Goal: Task Accomplishment & Management: Manage account settings

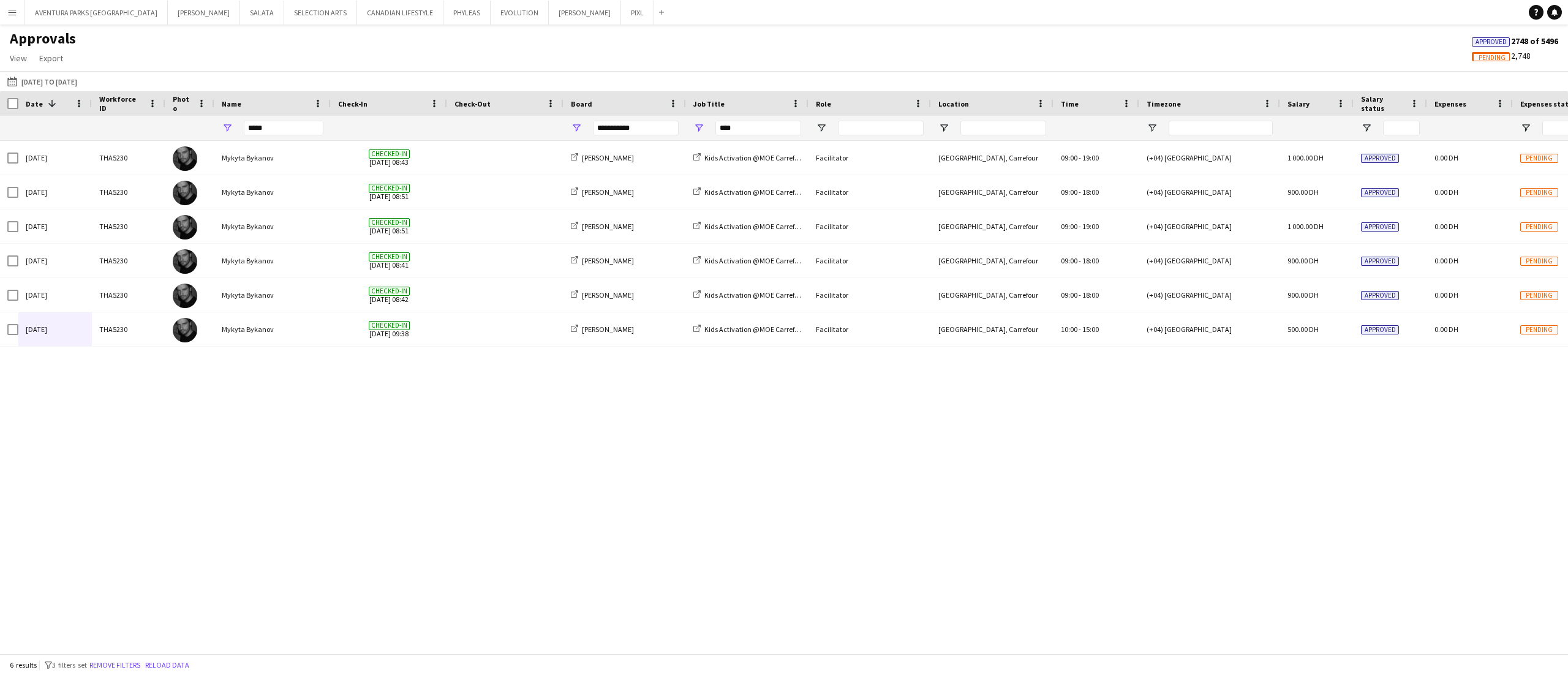
click at [14, 11] on app-icon "Menu" at bounding box center [13, 13] width 10 height 10
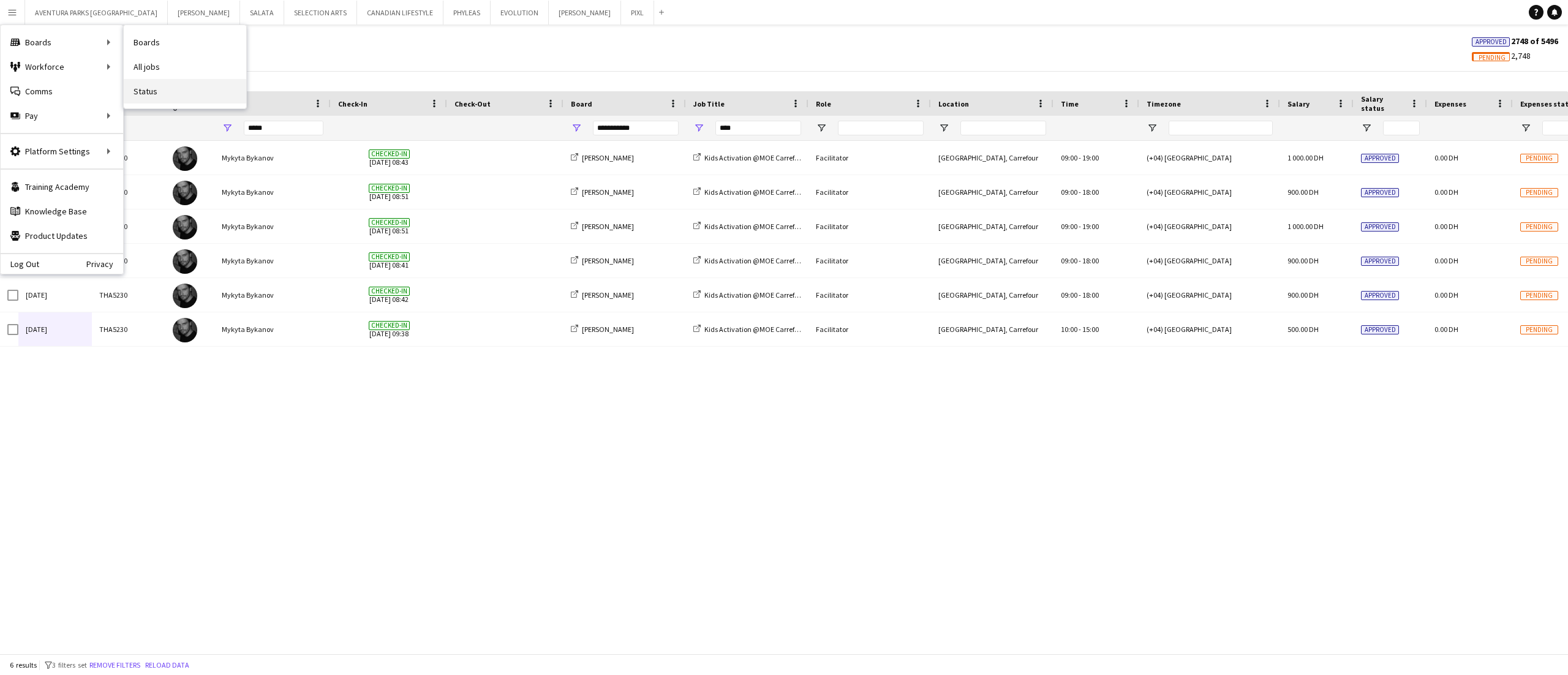
click at [202, 93] on link "Status" at bounding box center [185, 91] width 123 height 25
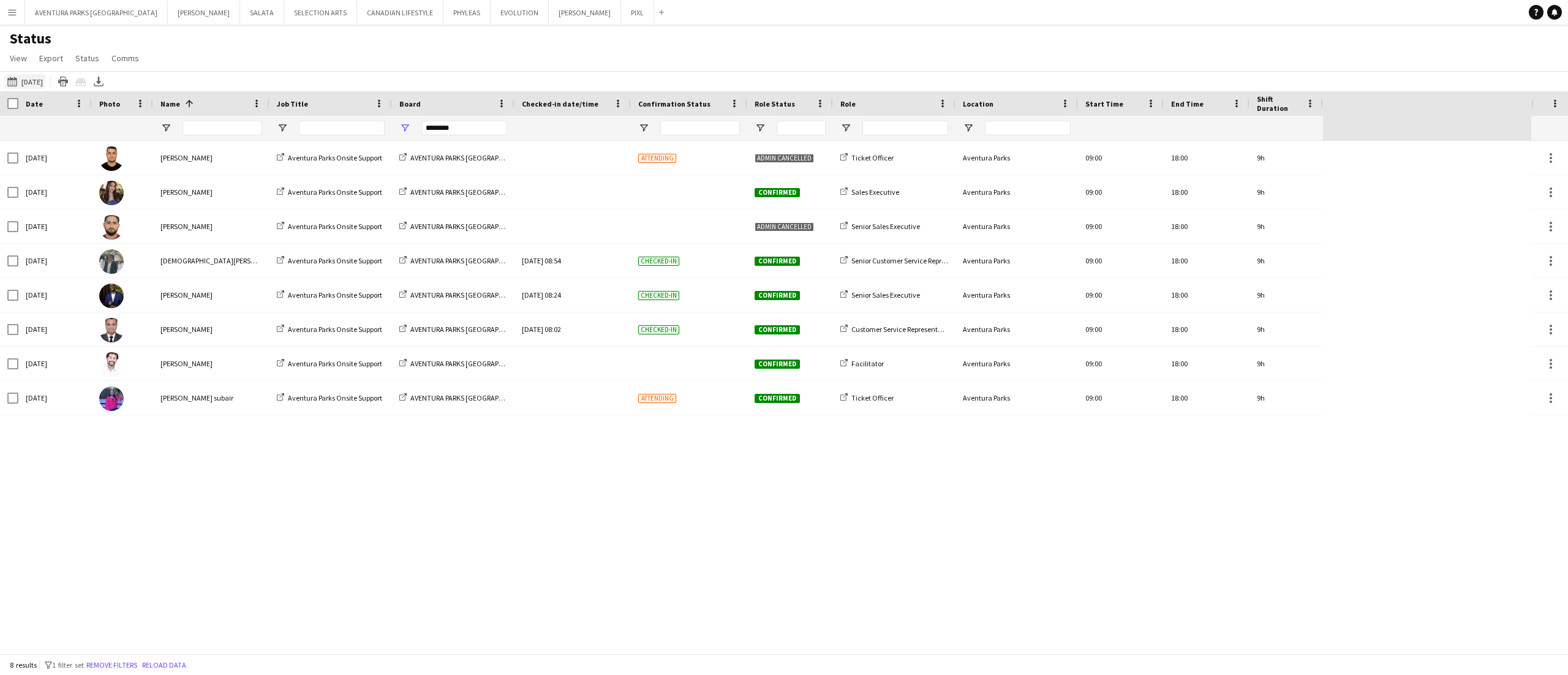
click at [37, 78] on button "Yesterday Yesterday" at bounding box center [25, 81] width 40 height 14
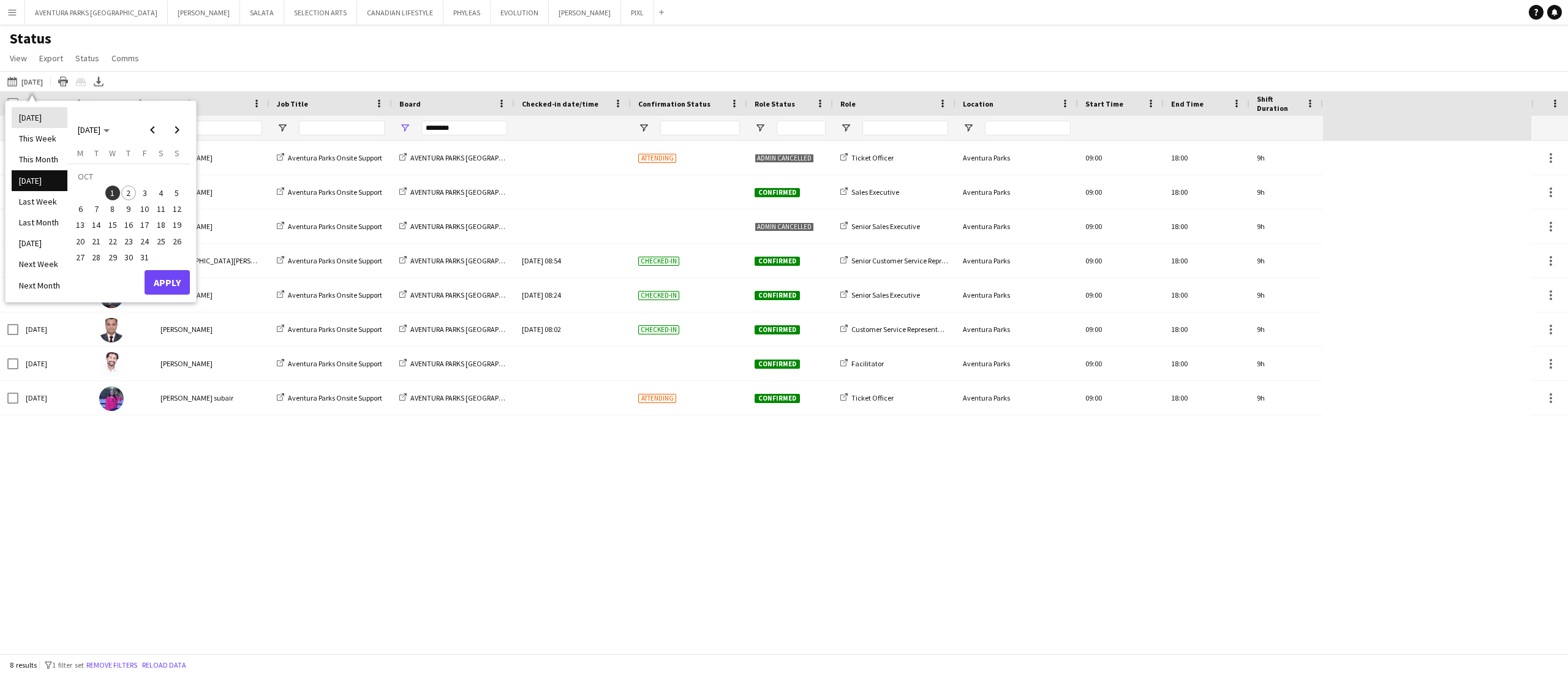
click at [45, 122] on li "[DATE]" at bounding box center [40, 118] width 56 height 21
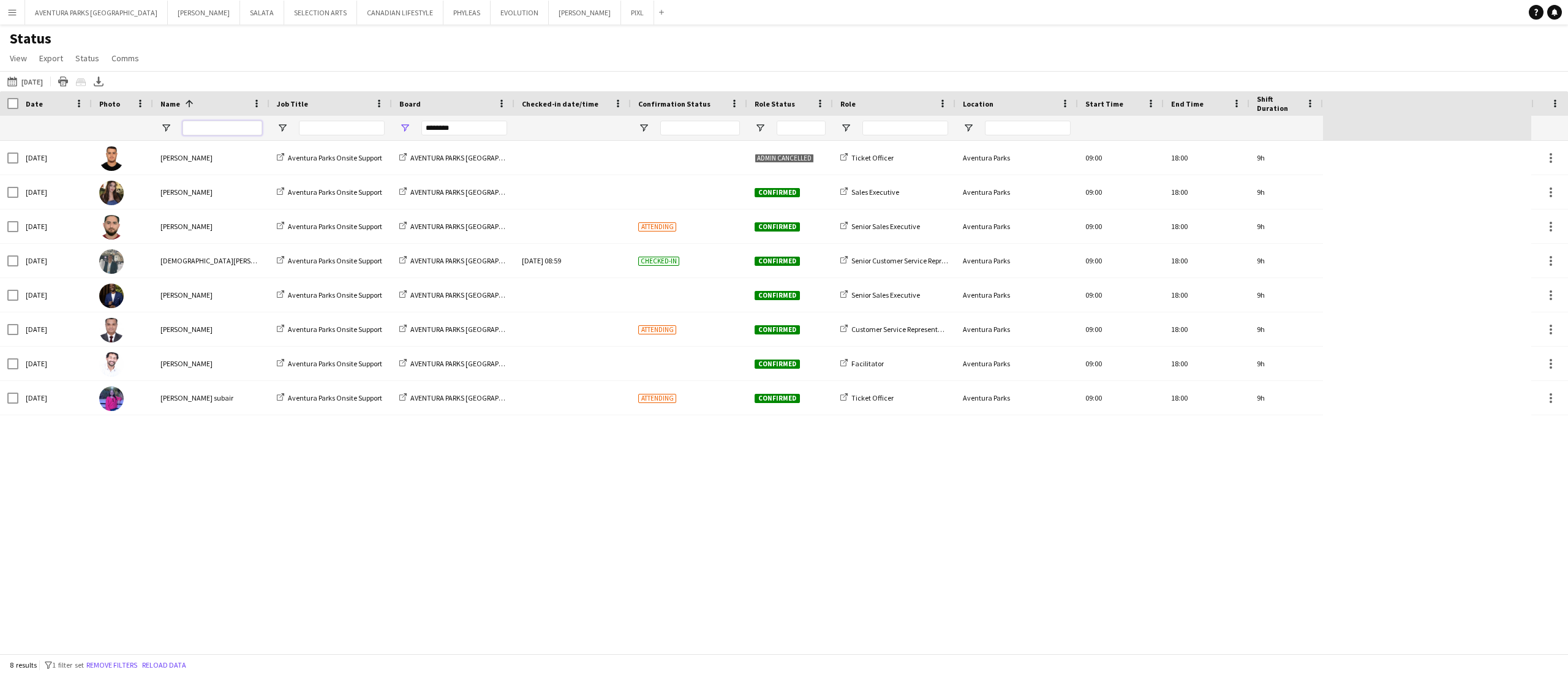
click at [204, 129] on input "Name Filter Input" at bounding box center [222, 128] width 80 height 14
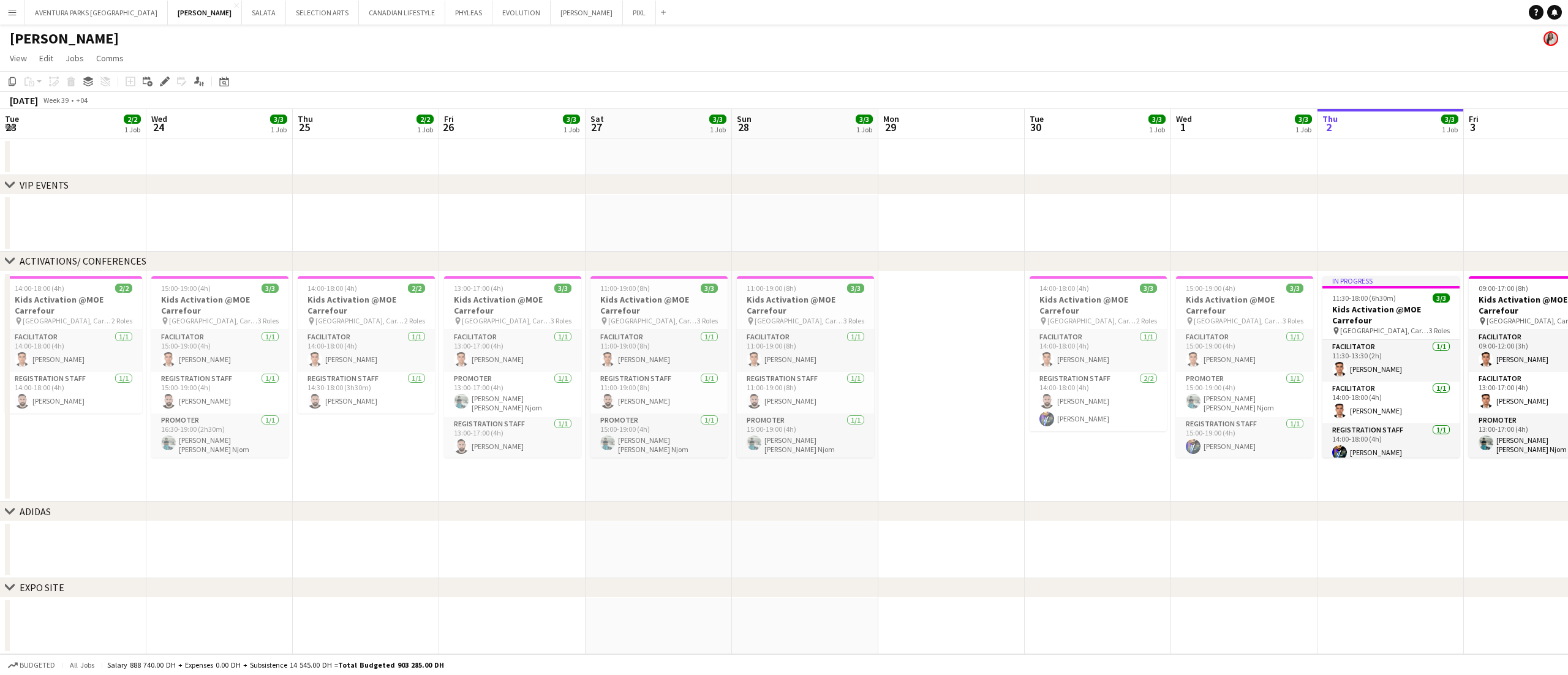
scroll to position [0, 328]
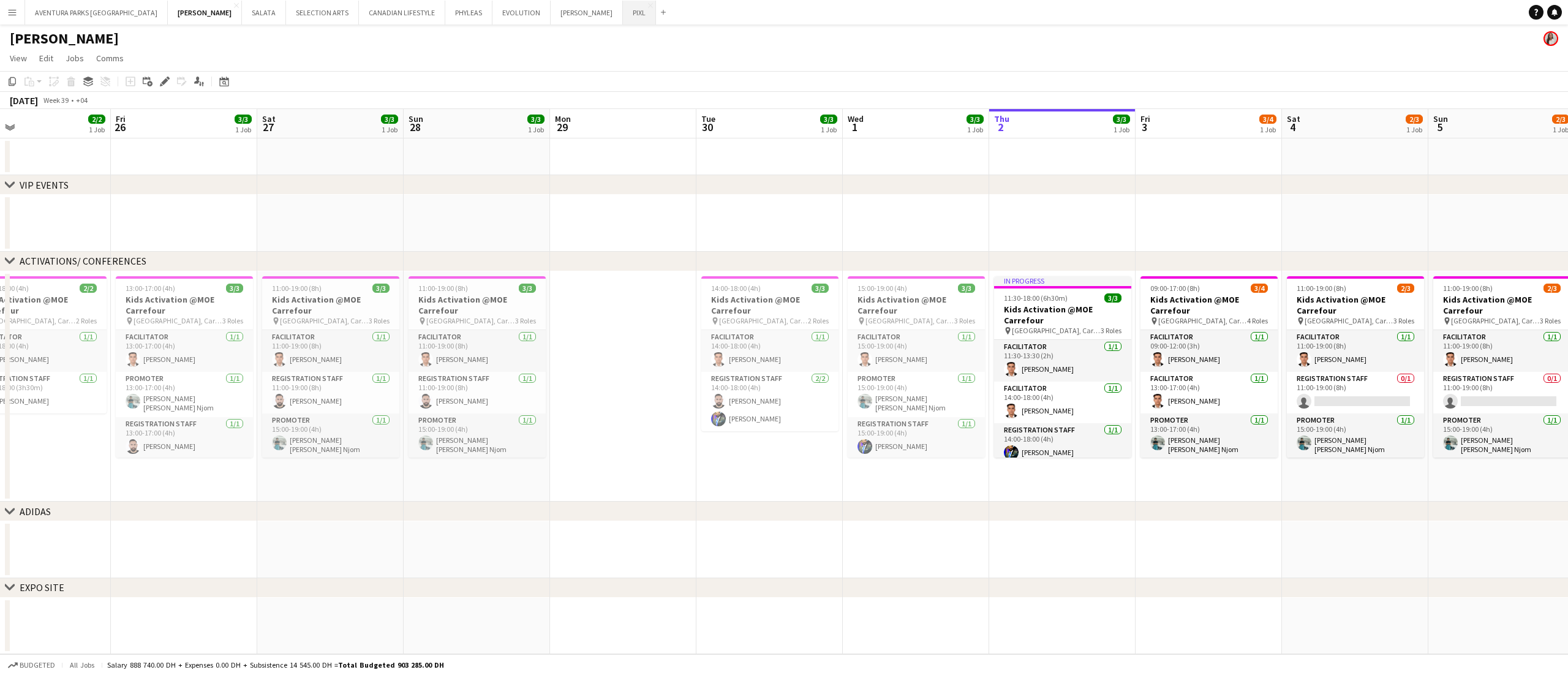
click at [623, 5] on button "PIXL Close" at bounding box center [639, 13] width 33 height 24
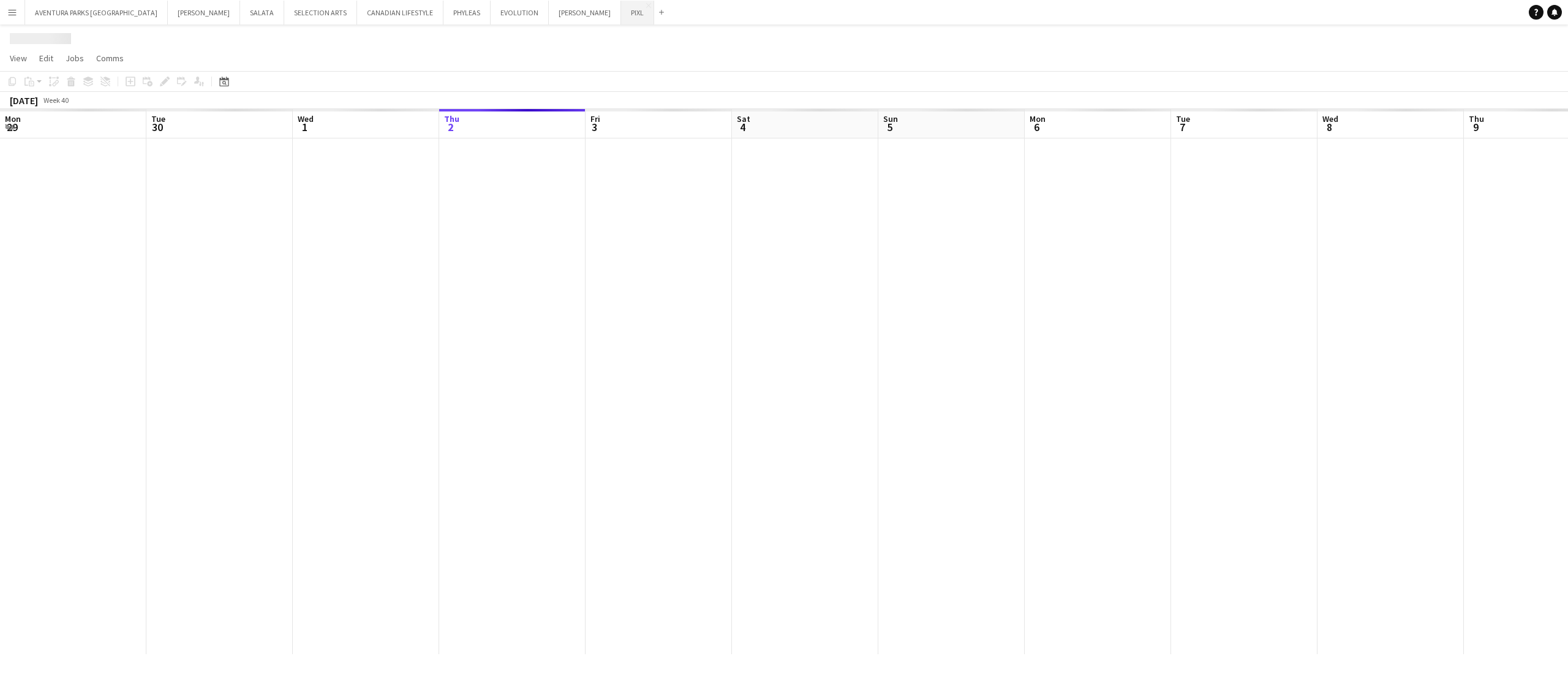
scroll to position [0, 293]
